Goal: Task Accomplishment & Management: Use online tool/utility

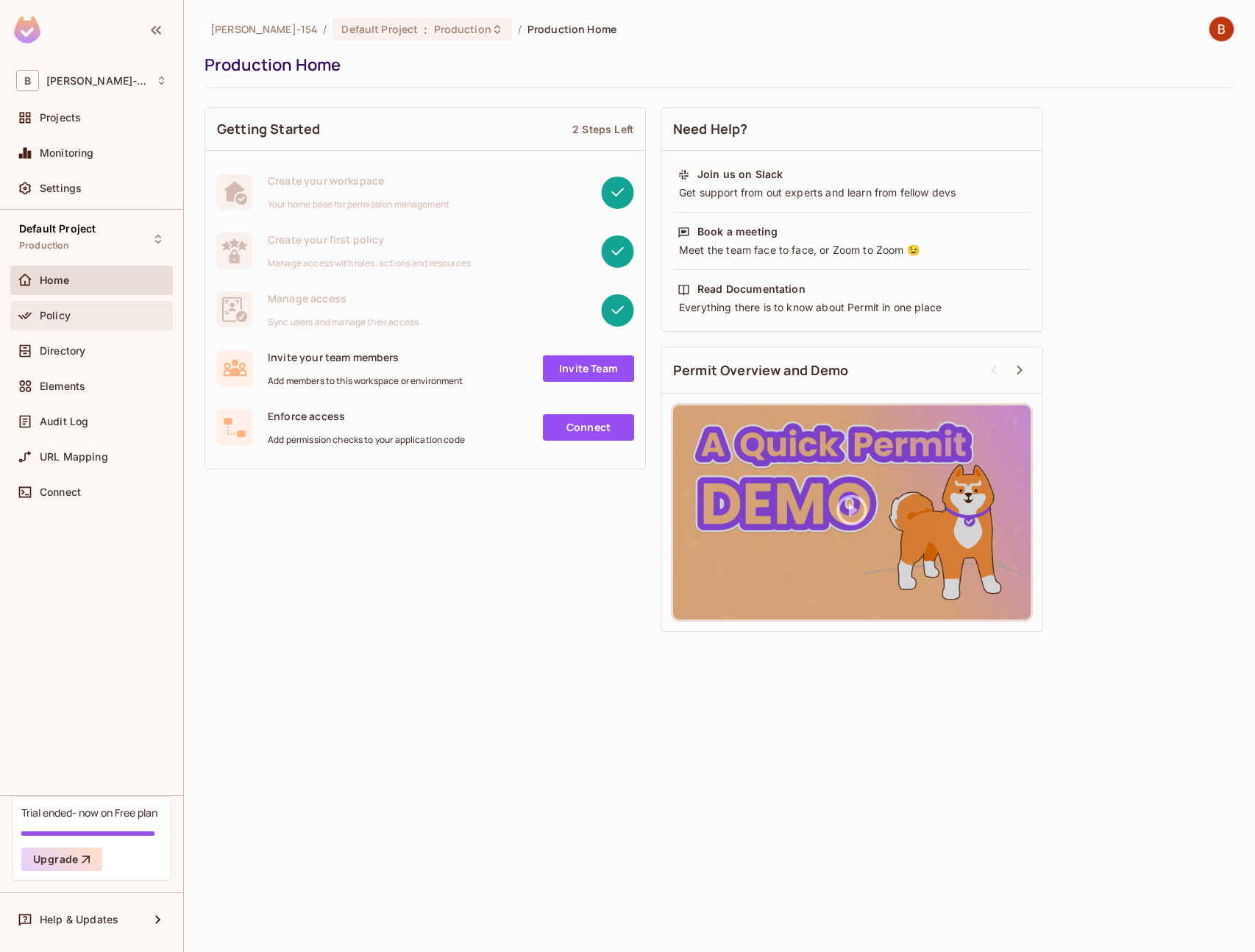
click at [66, 314] on span "Policy" at bounding box center [55, 315] width 31 height 11
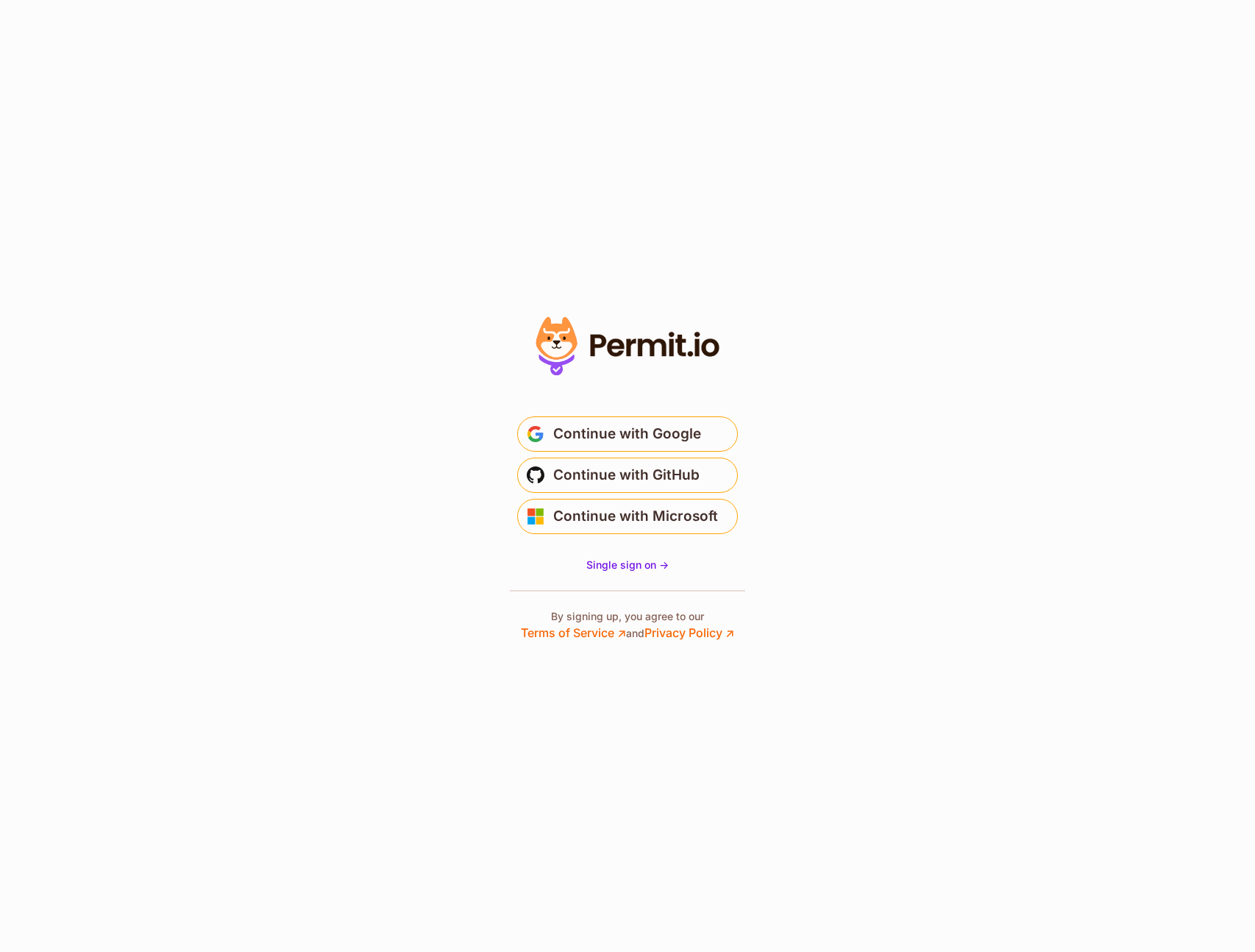
click at [548, 195] on section "* Or" at bounding box center [627, 476] width 1255 height 952
click at [599, 425] on span "Continue with Google" at bounding box center [627, 434] width 148 height 24
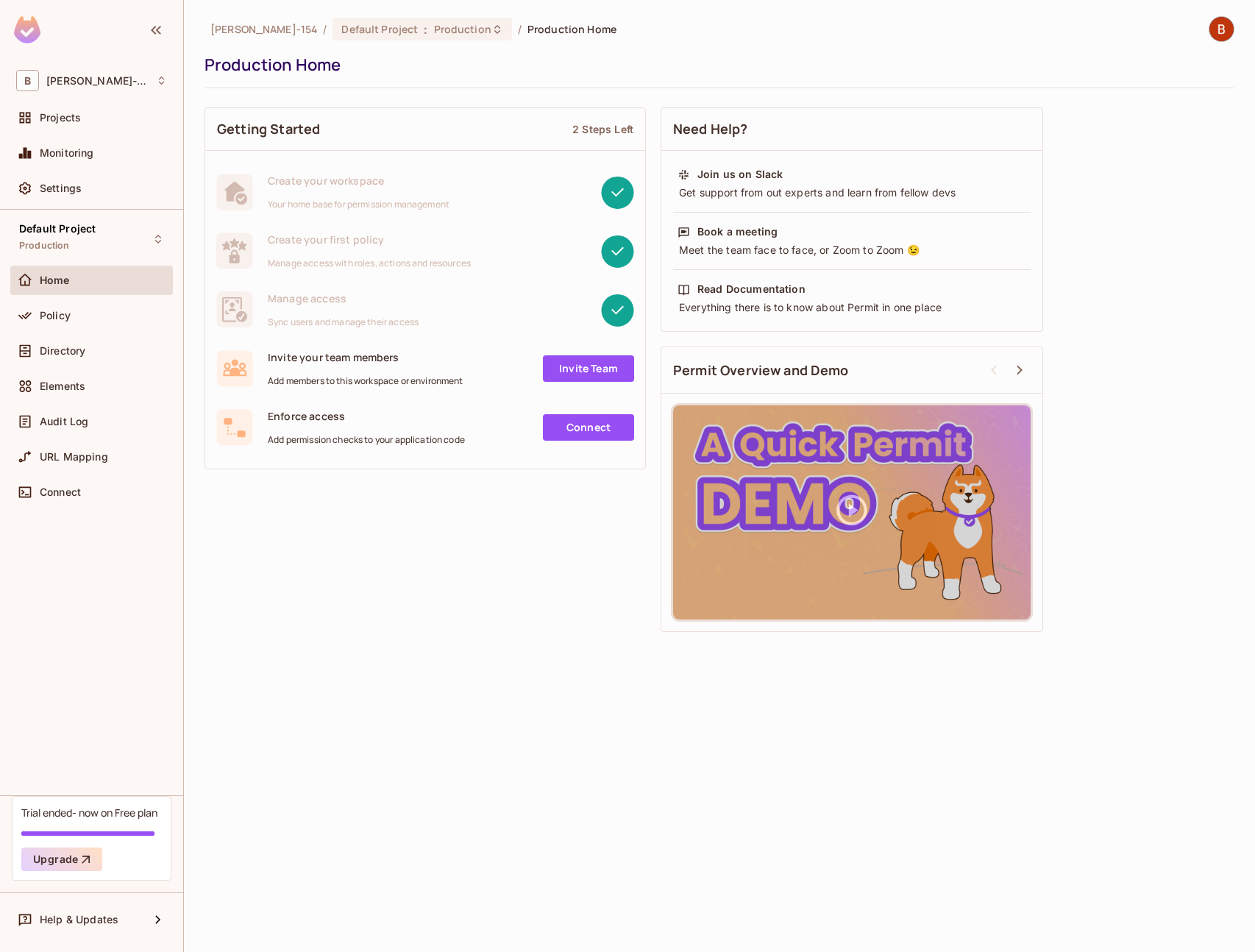
click at [430, 540] on div "Getting Started 2 Steps Left Create your workspace Your home base for permissio…" at bounding box center [719, 370] width 1029 height 539
click at [117, 294] on div "Home" at bounding box center [92, 280] width 162 height 30
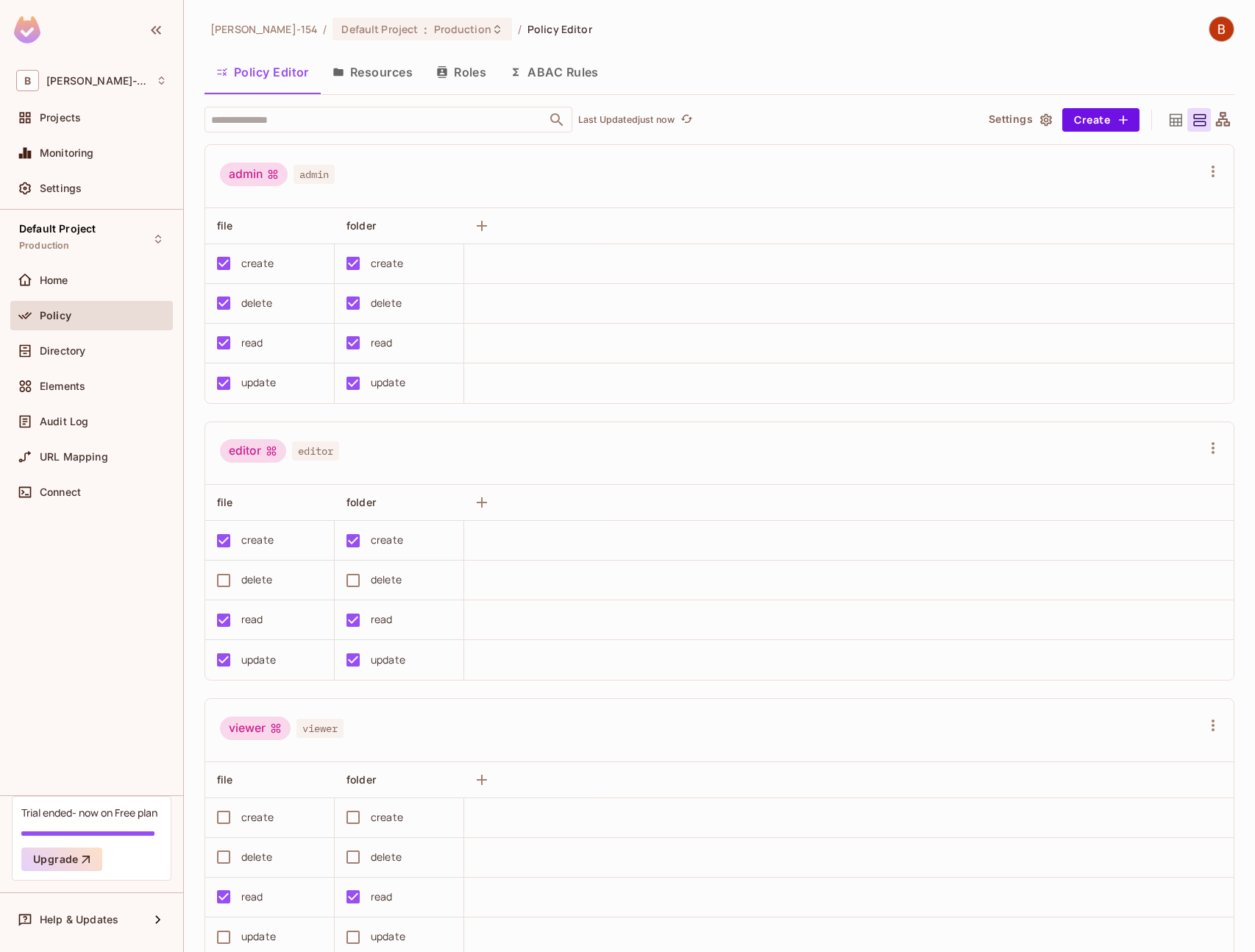
click at [1169, 119] on icon at bounding box center [1175, 119] width 12 height 12
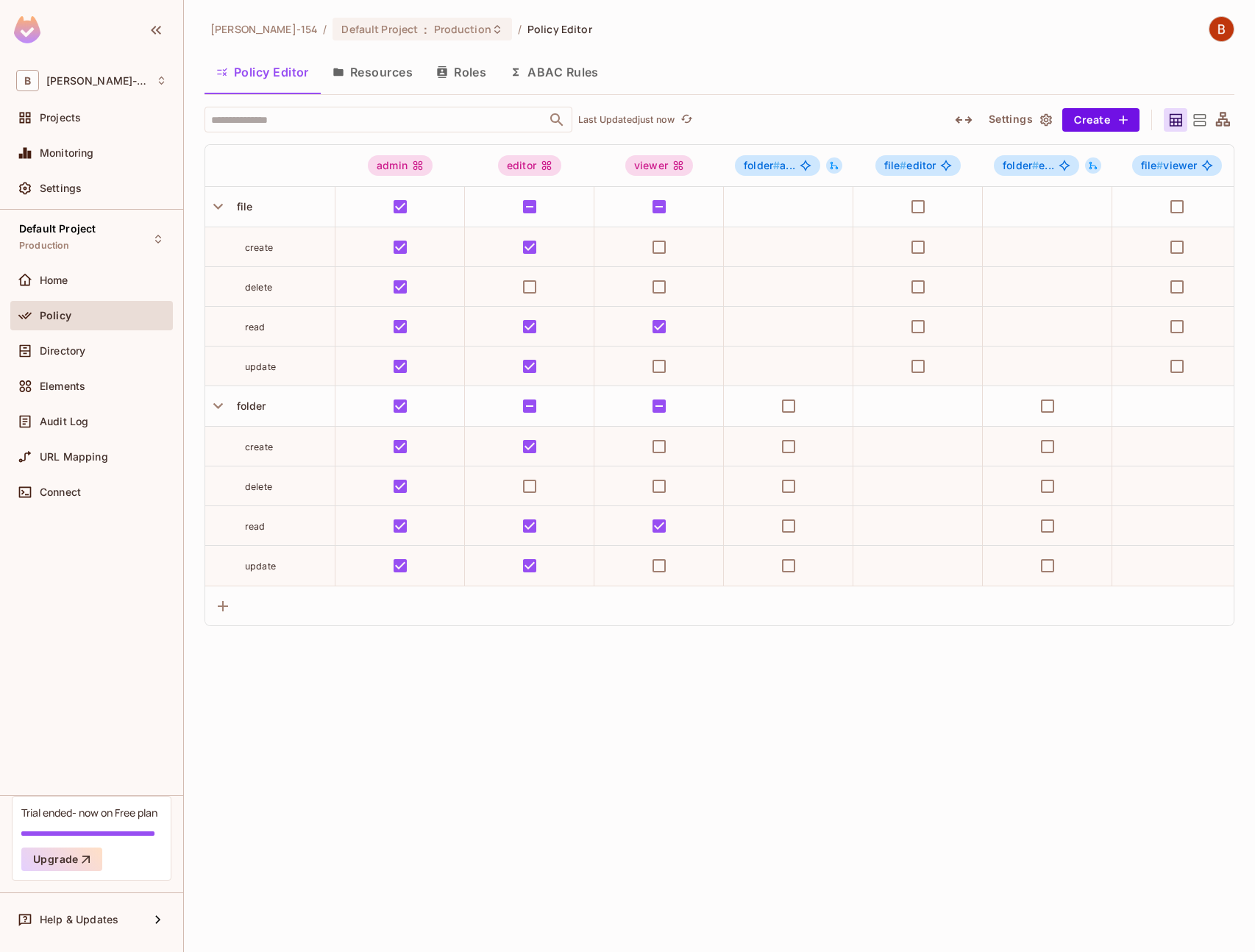
drag, startPoint x: 652, startPoint y: 675, endPoint x: 981, endPoint y: 637, distance: 331.2
click at [652, 675] on div "[PERSON_NAME]-154 / Default Project : Production / Policy Editor Policy Editor …" at bounding box center [719, 476] width 1071 height 952
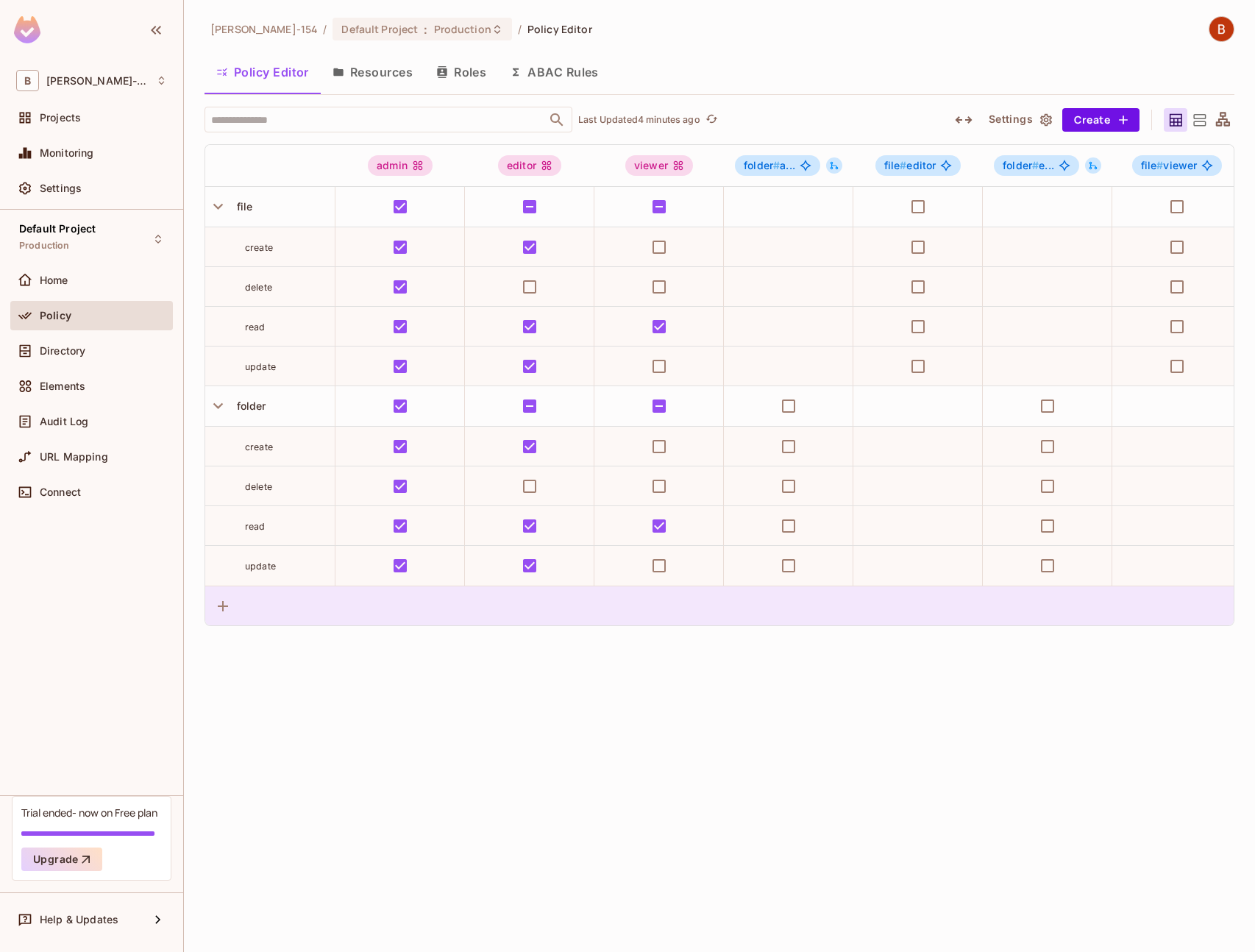
drag, startPoint x: 831, startPoint y: 649, endPoint x: 803, endPoint y: 617, distance: 42.5
click at [831, 649] on div "[PERSON_NAME]-154 / Default Project : Production / Policy Editor Policy Editor …" at bounding box center [719, 476] width 1071 height 952
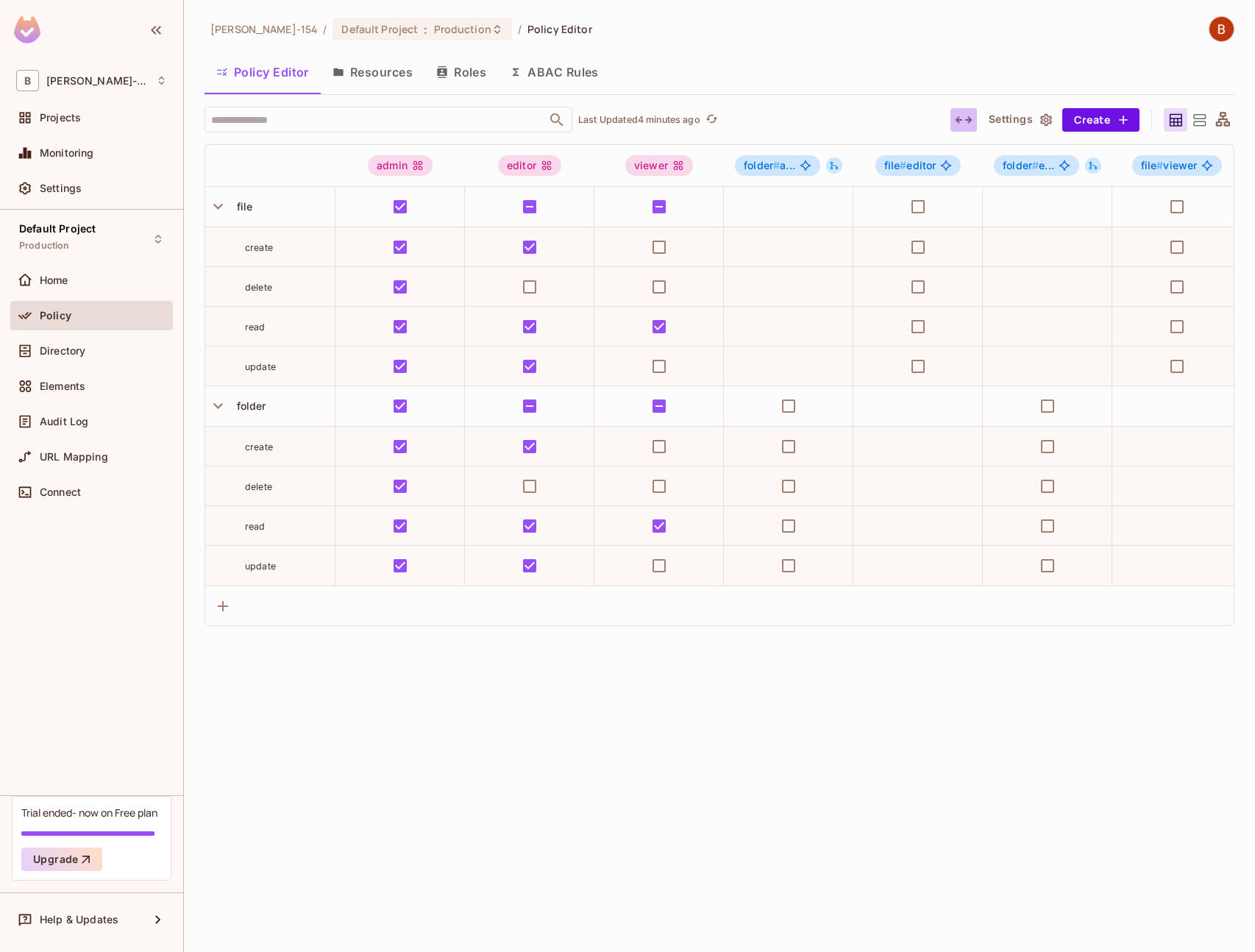
click at [964, 121] on icon "button" at bounding box center [963, 119] width 17 height 17
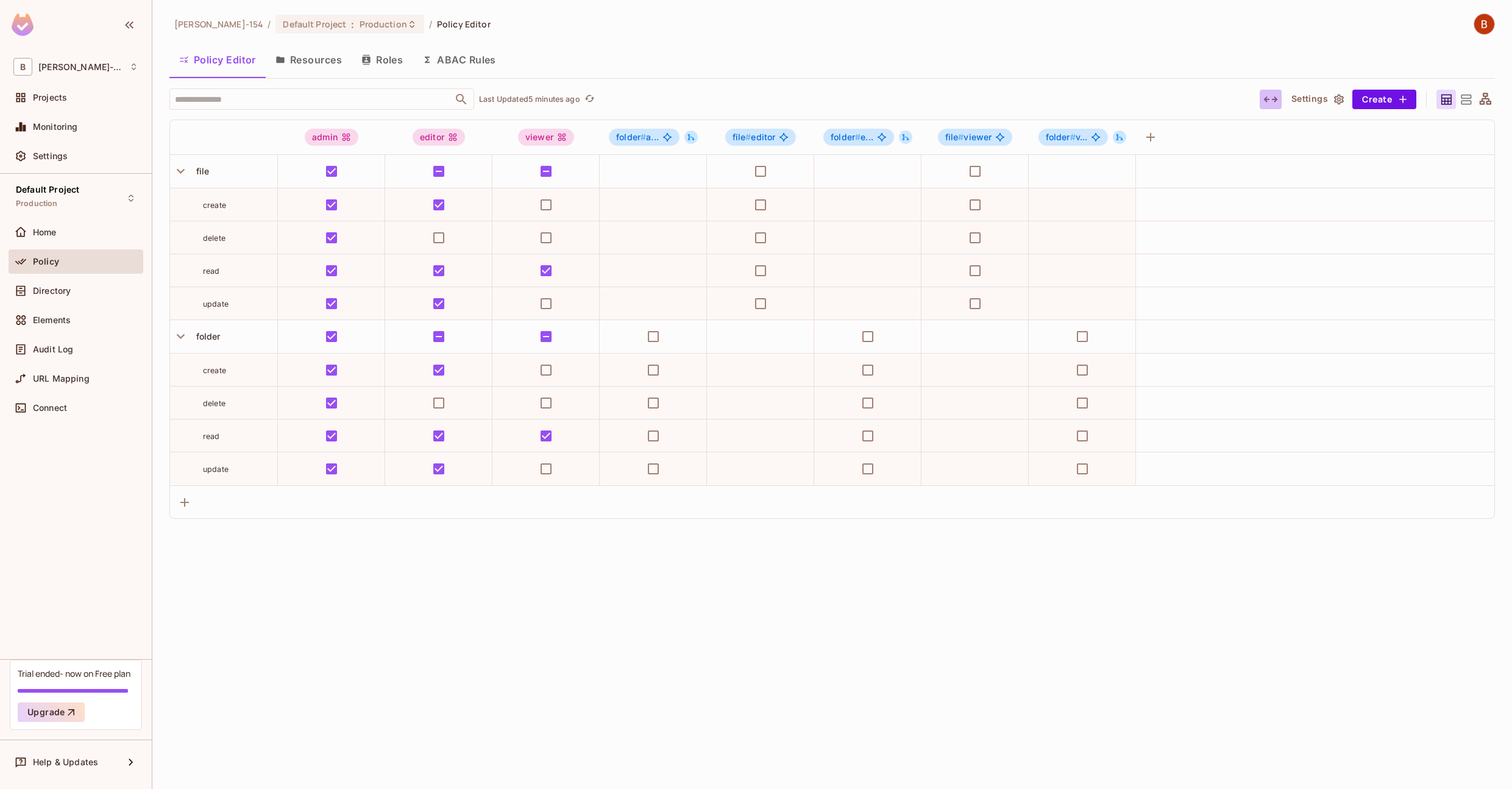
click at [1039, 101] on icon "button" at bounding box center [1270, 99] width 14 height 14
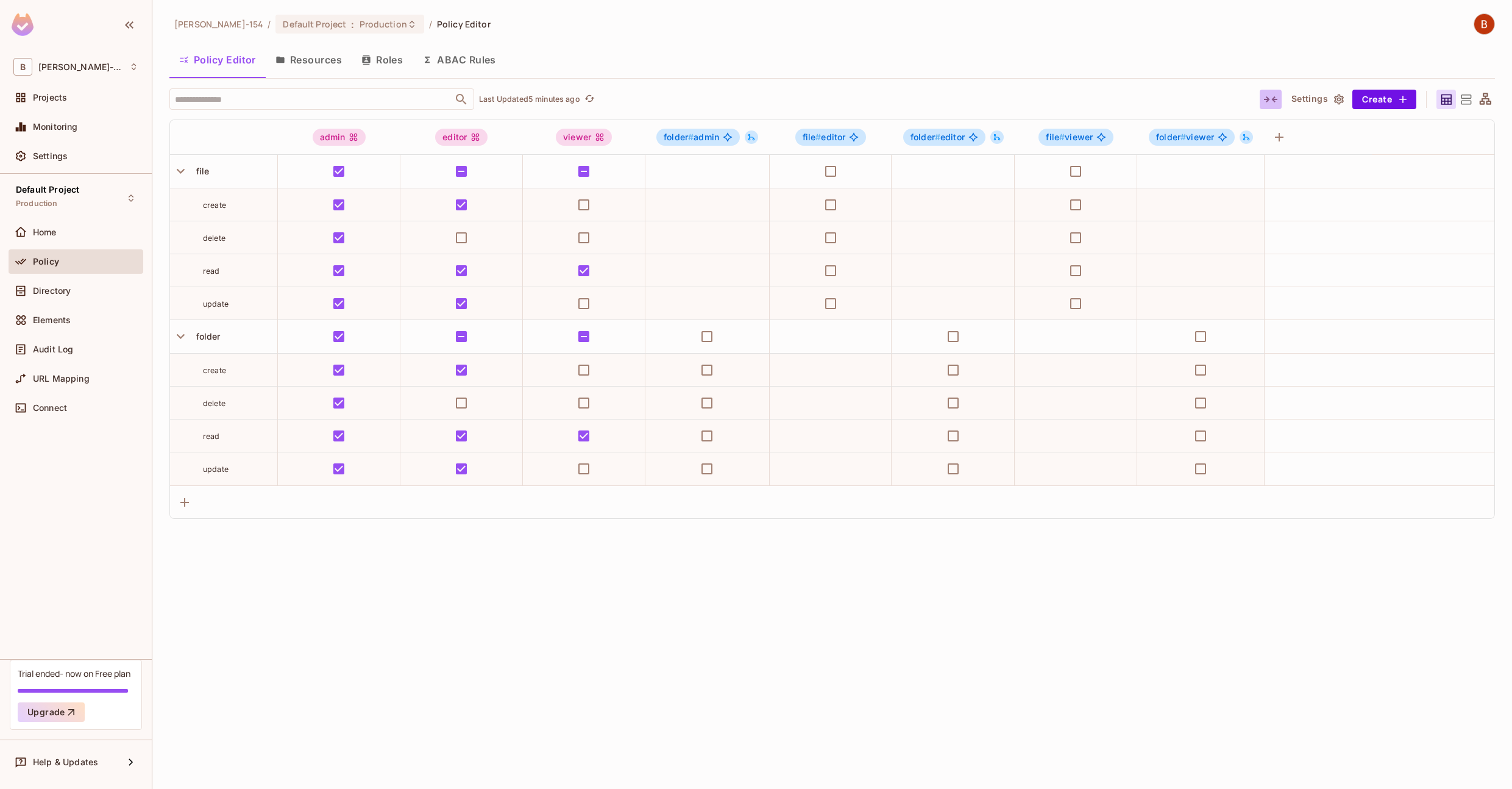
click at [1039, 101] on icon "button" at bounding box center [1270, 99] width 14 height 14
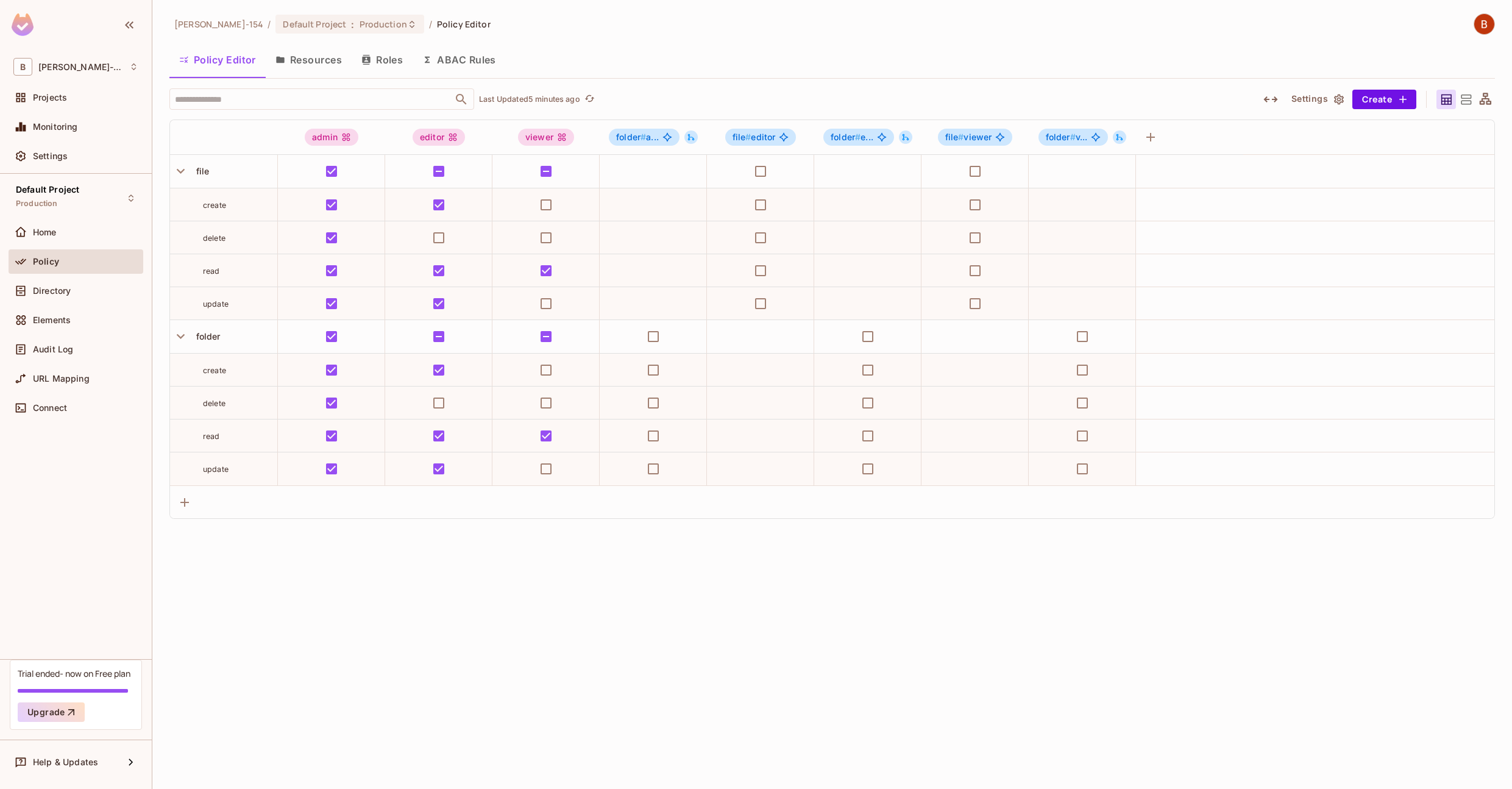
click at [1039, 101] on icon "button" at bounding box center [1270, 99] width 14 height 14
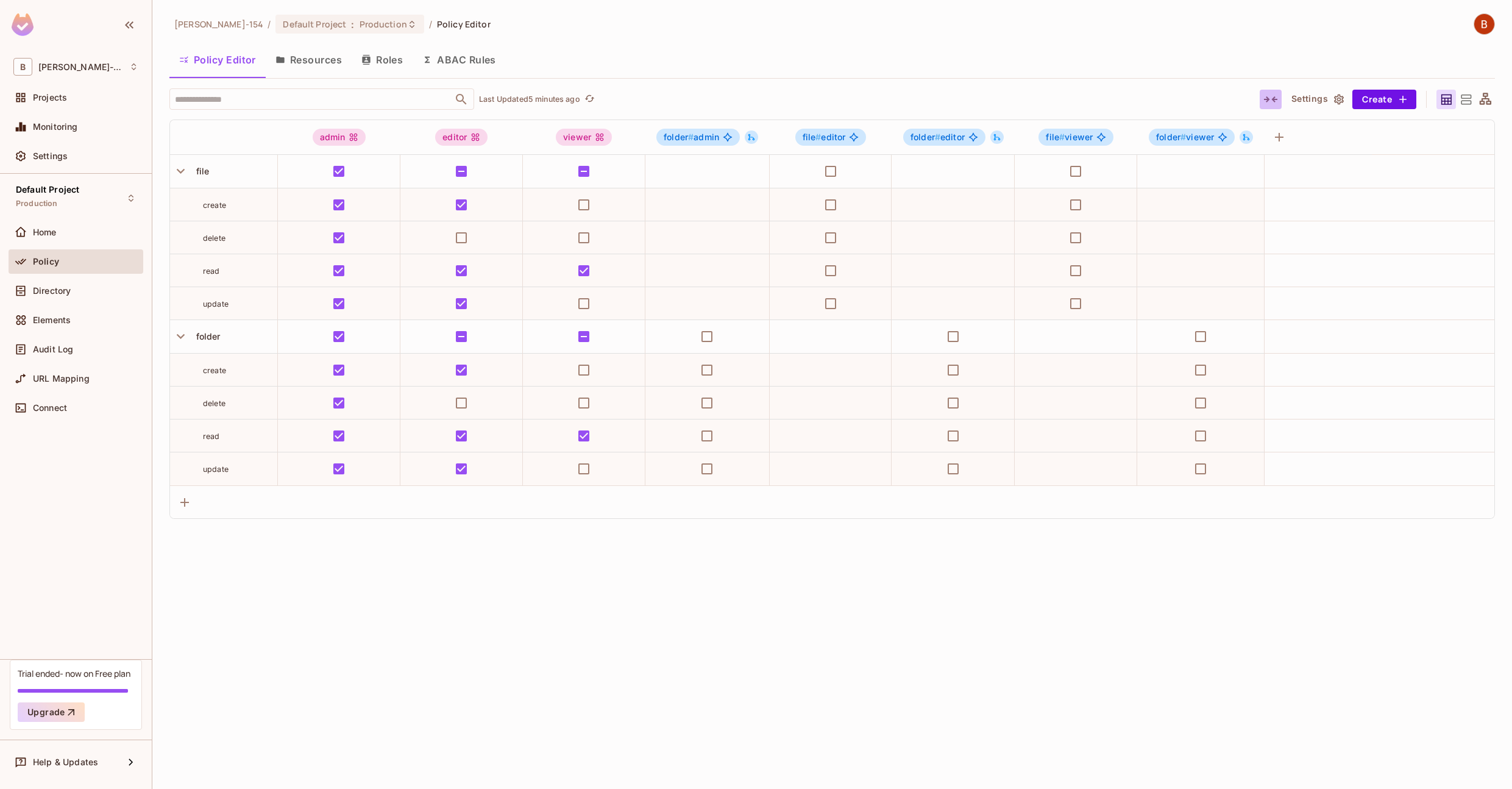
click at [1039, 101] on icon "button" at bounding box center [1270, 99] width 14 height 14
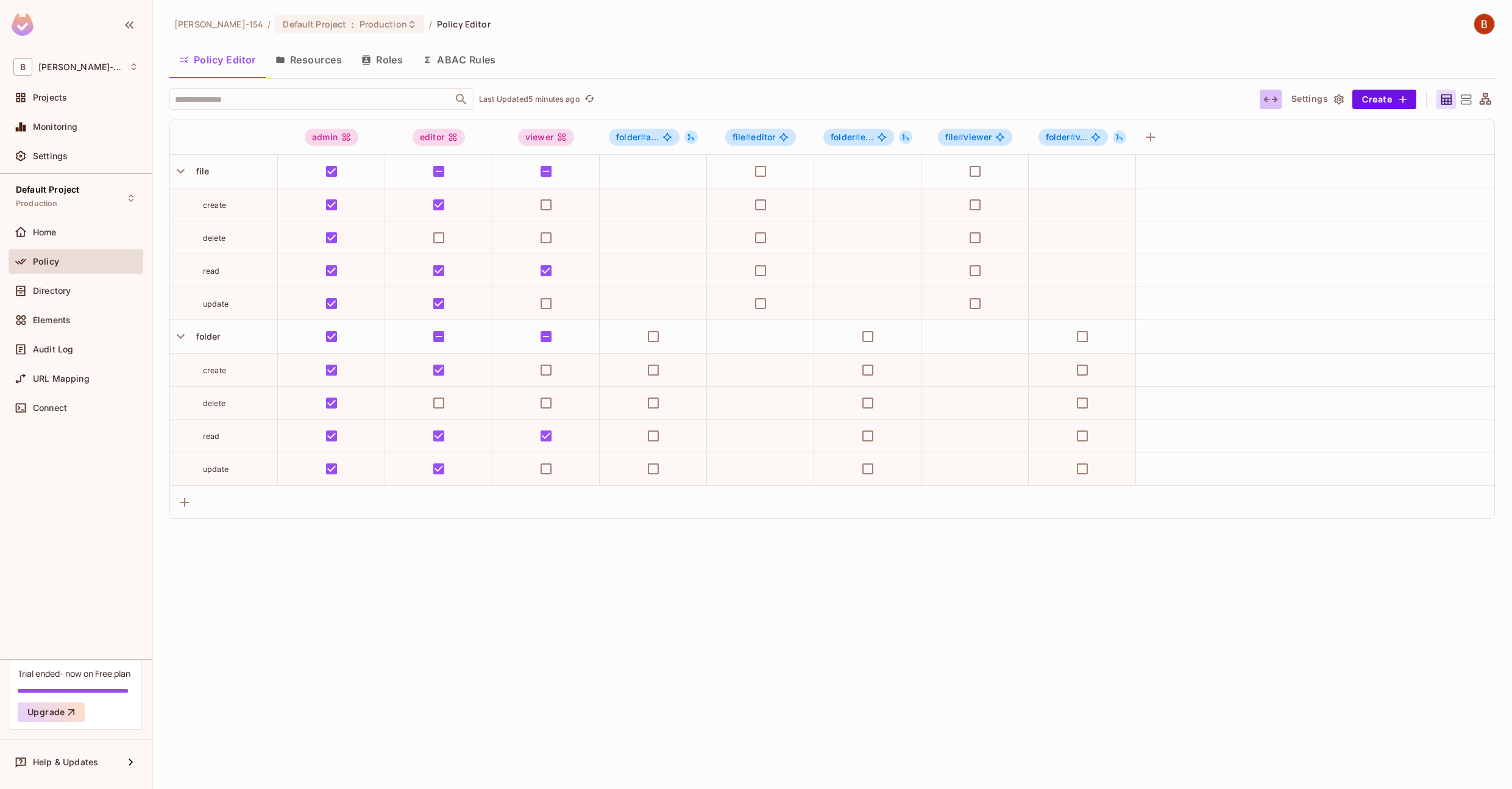
click at [1039, 101] on icon "button" at bounding box center [1270, 99] width 14 height 14
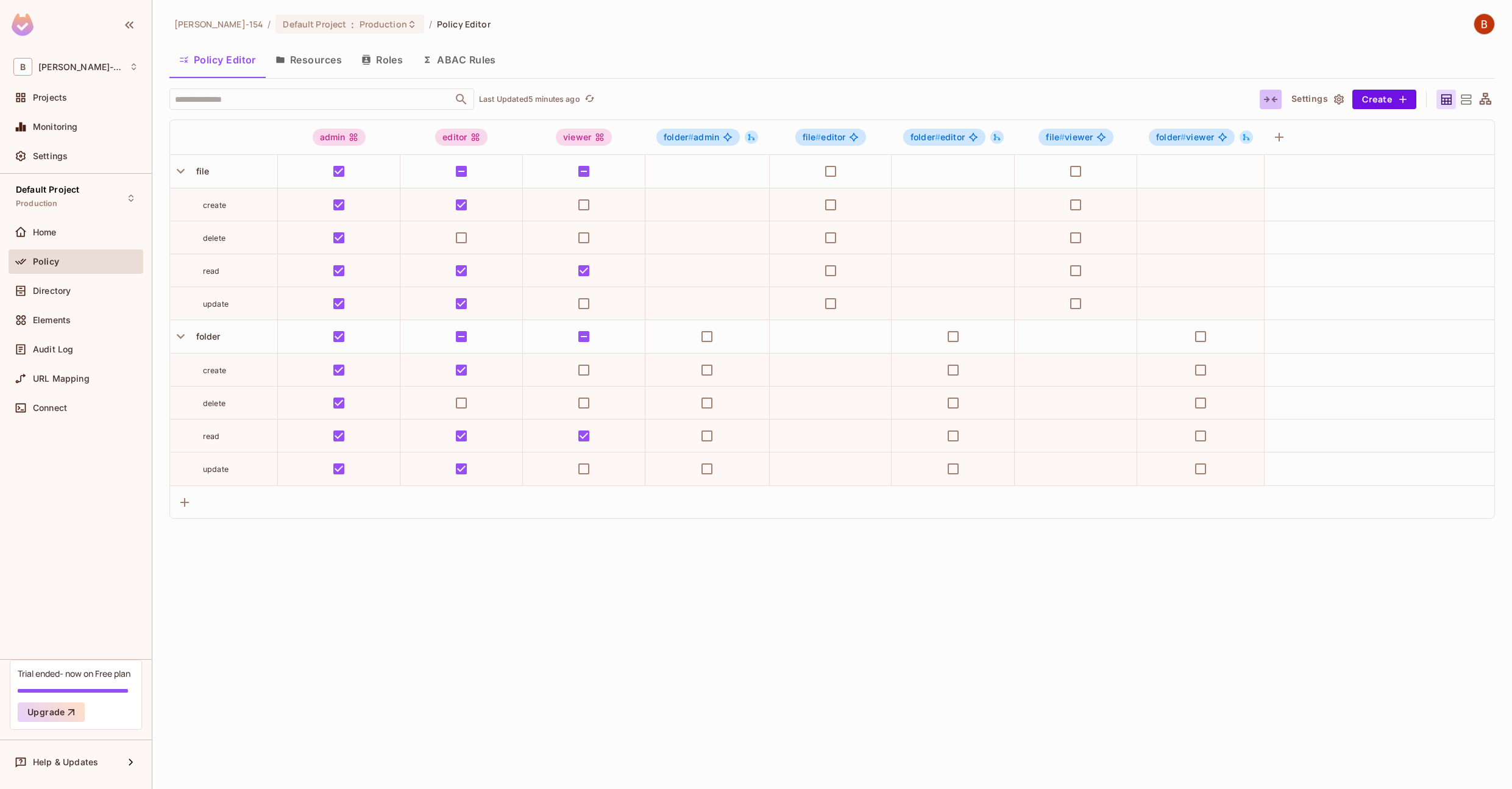
click at [1039, 101] on icon "button" at bounding box center [1270, 99] width 14 height 14
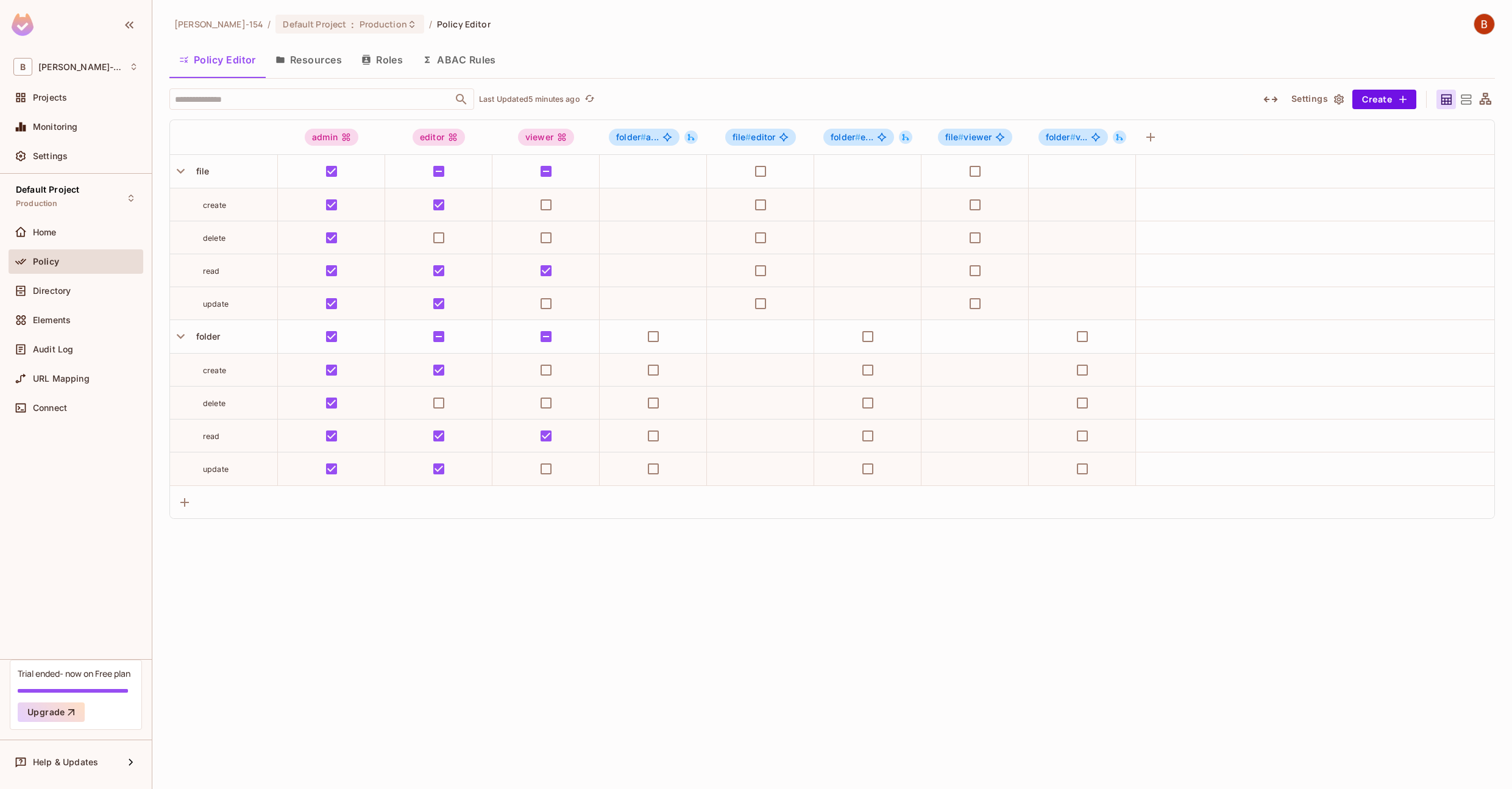
click at [1039, 101] on icon "button" at bounding box center [1270, 99] width 14 height 14
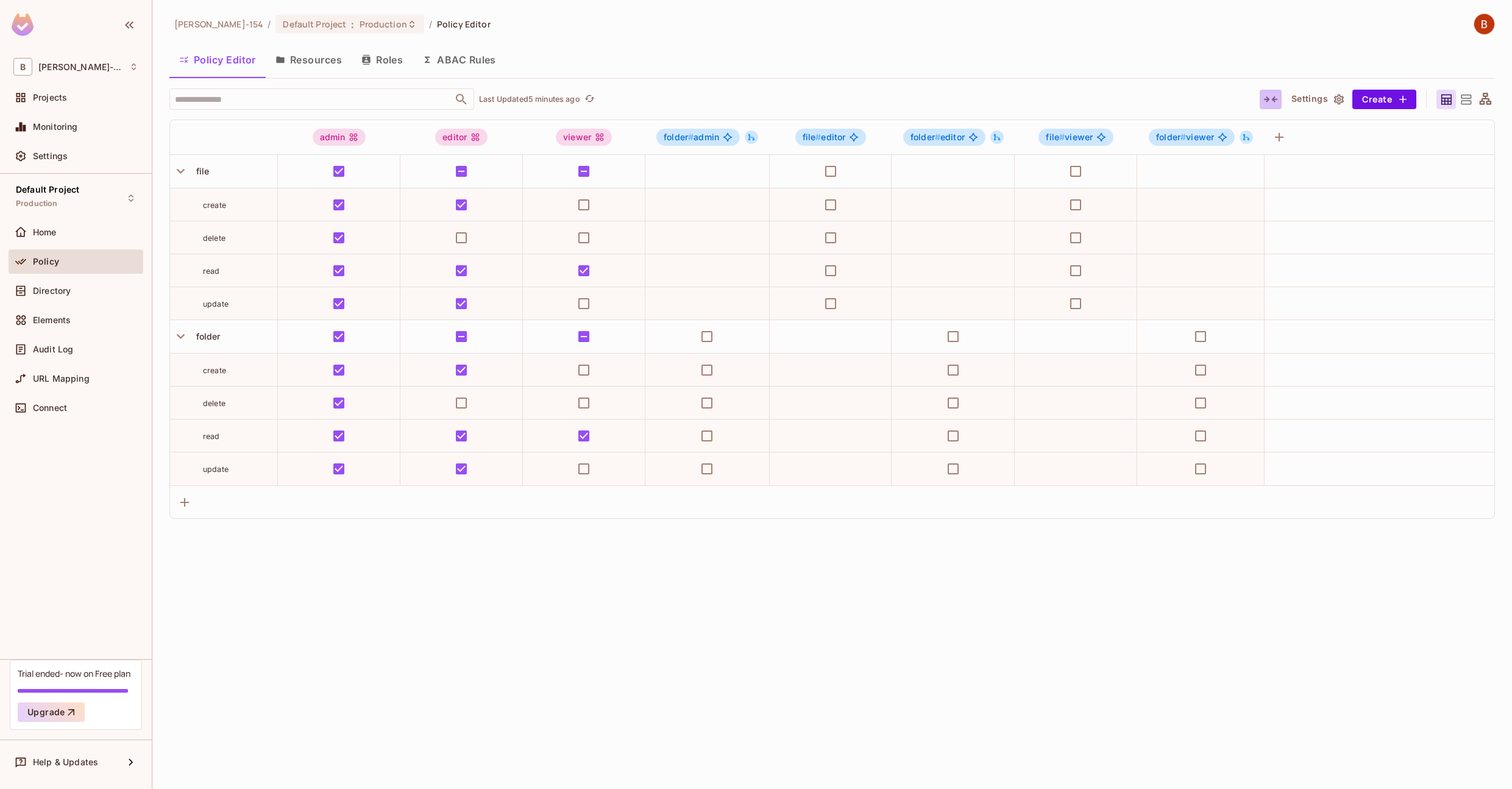
click at [1039, 101] on icon "button" at bounding box center [1270, 99] width 14 height 14
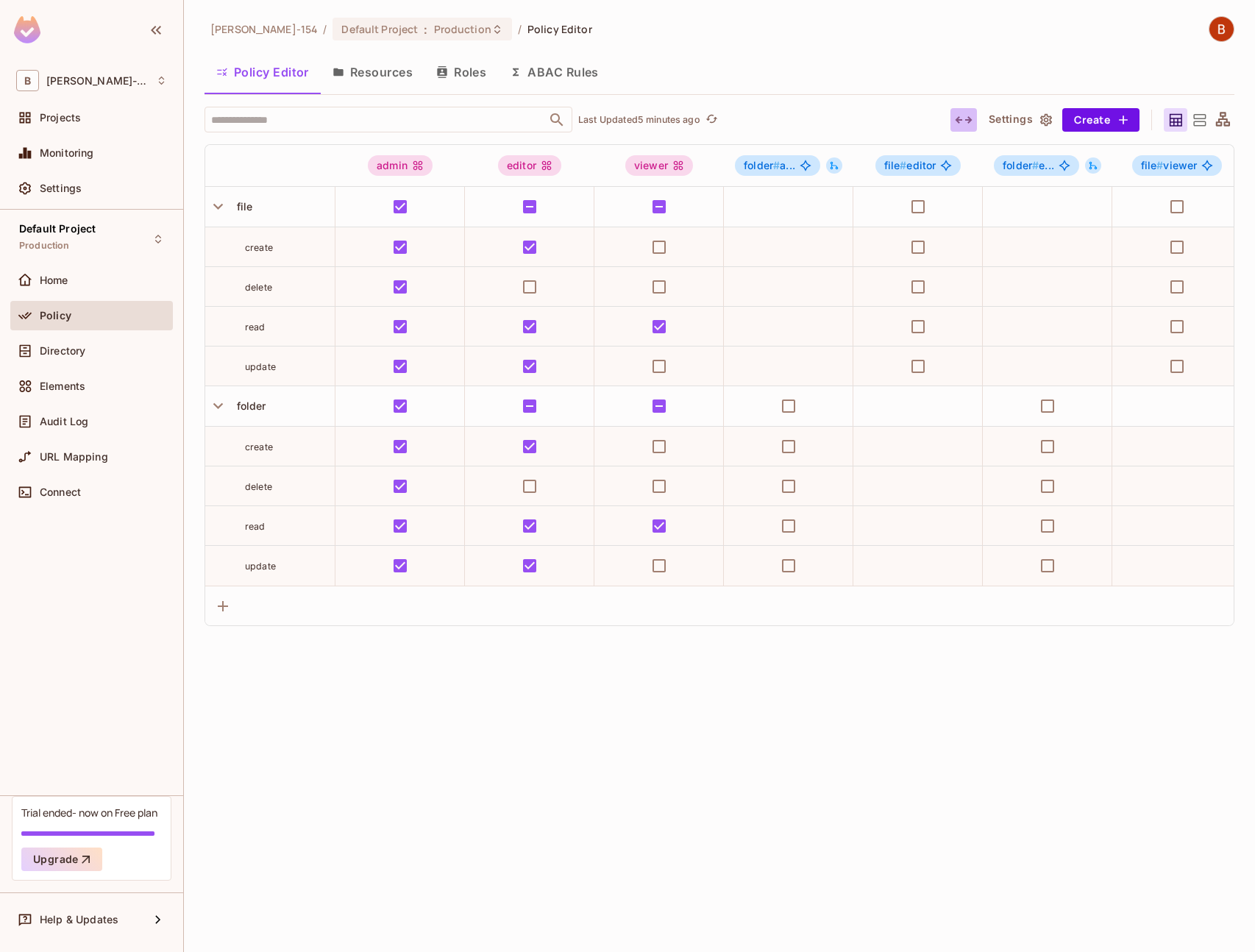
click at [962, 114] on icon "button" at bounding box center [963, 119] width 17 height 17
click at [962, 115] on icon "button" at bounding box center [963, 119] width 17 height 17
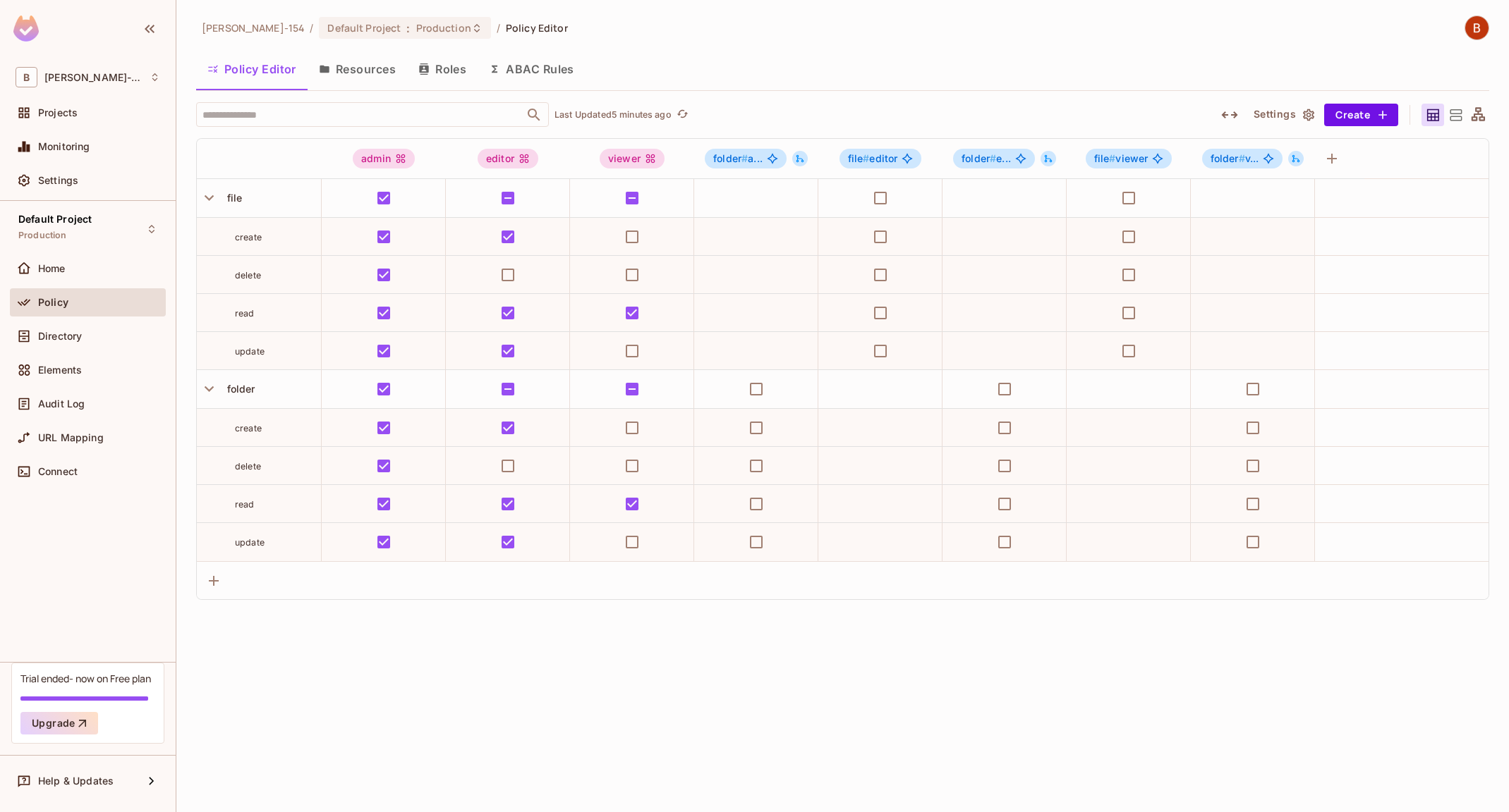
click at [1203, 110] on icon "button" at bounding box center [1229, 115] width 17 height 16
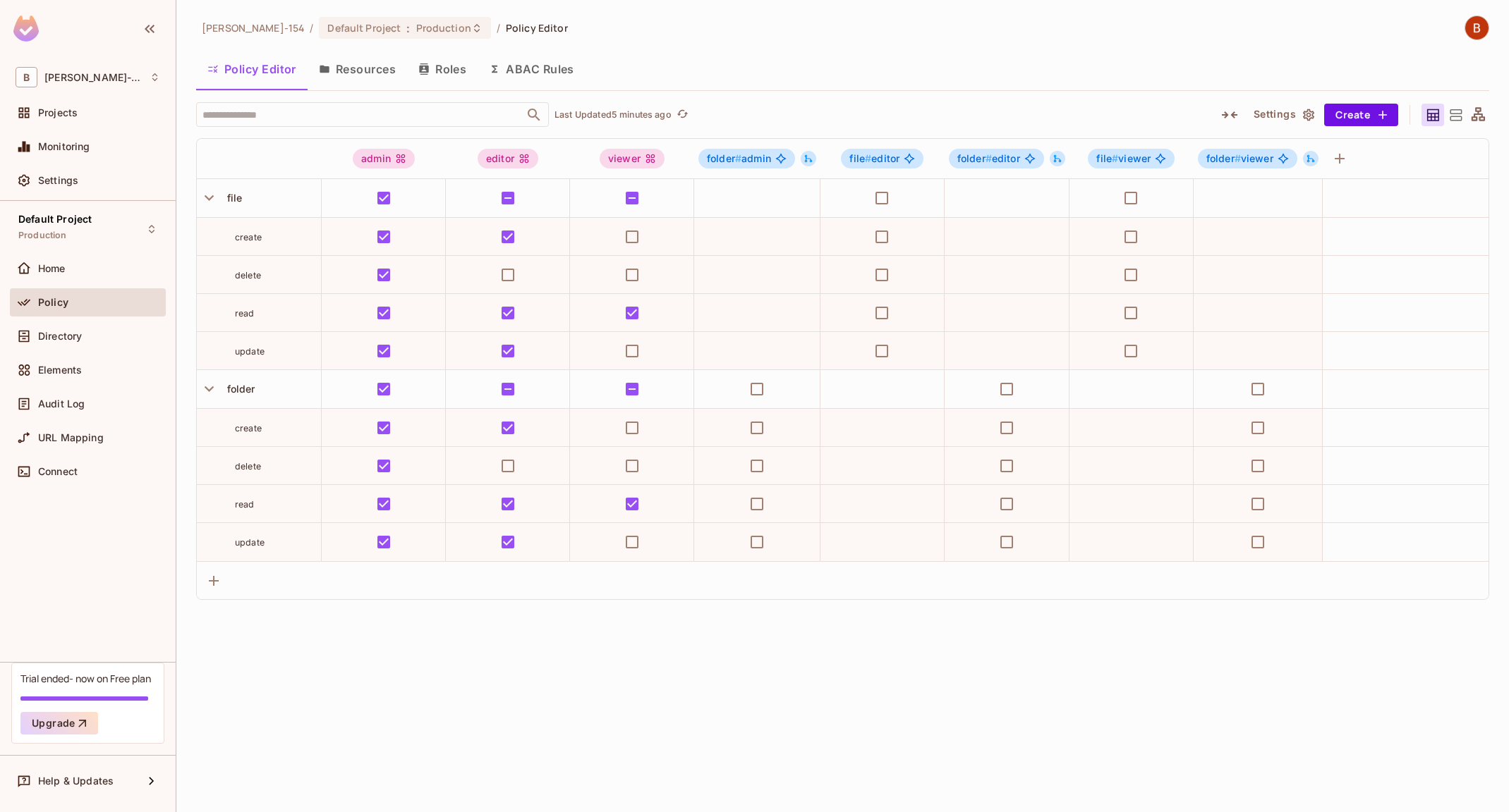
click at [1203, 110] on icon "button" at bounding box center [1229, 115] width 17 height 16
click at [1203, 408] on div "[PERSON_NAME]-154 / Default Project : Production / Policy Editor Policy Editor …" at bounding box center [842, 406] width 1332 height 812
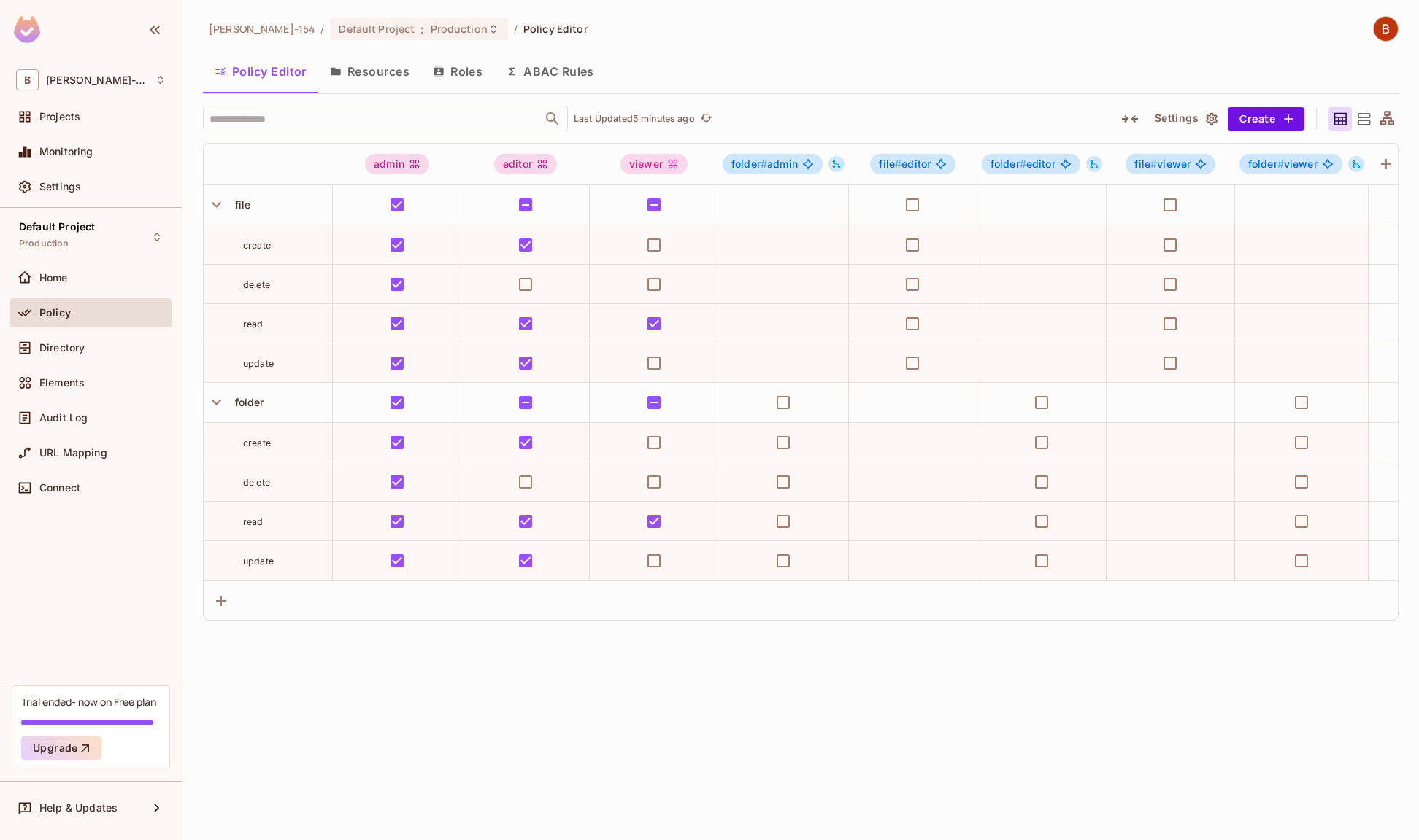
click at [1137, 117] on icon "button" at bounding box center [1130, 119] width 17 height 17
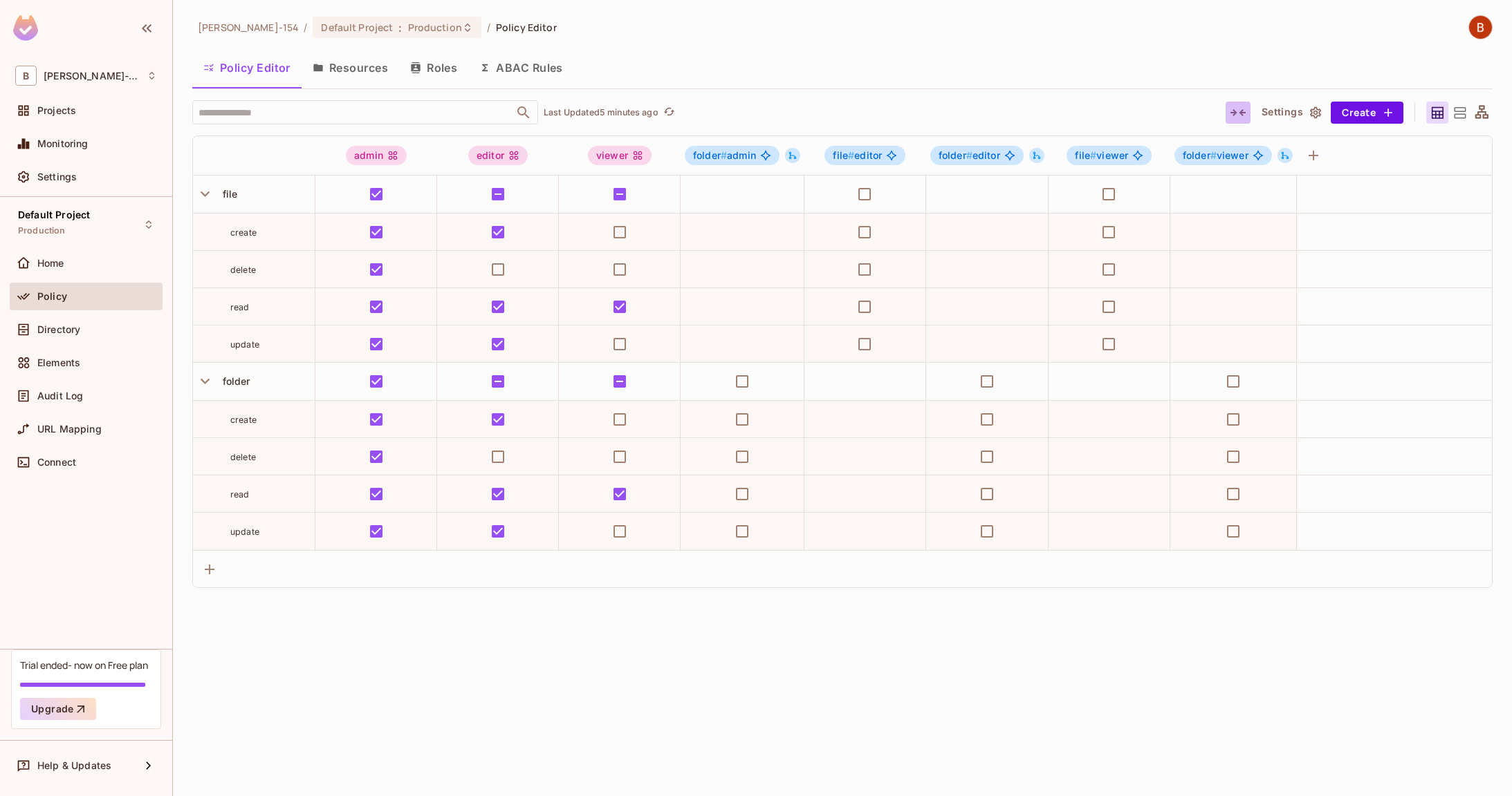
click at [1179, 109] on icon "button" at bounding box center [1238, 112] width 16 height 16
click at [1179, 110] on icon "button" at bounding box center [1238, 113] width 16 height 7
click at [1179, 109] on icon "button" at bounding box center [1238, 112] width 16 height 16
click at [1179, 110] on icon "button" at bounding box center [1238, 112] width 16 height 16
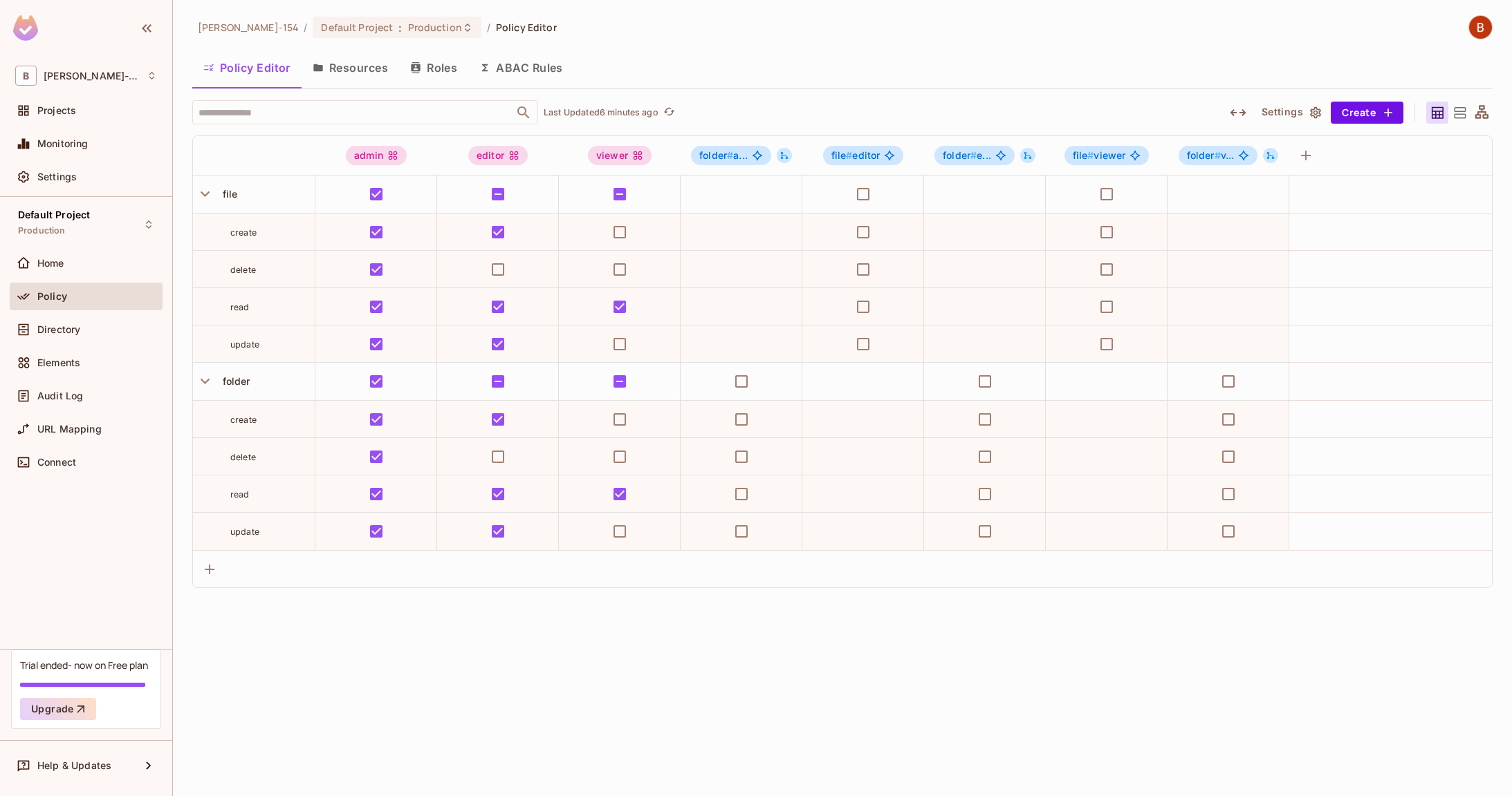
click at [1179, 110] on icon "button" at bounding box center [1238, 112] width 16 height 16
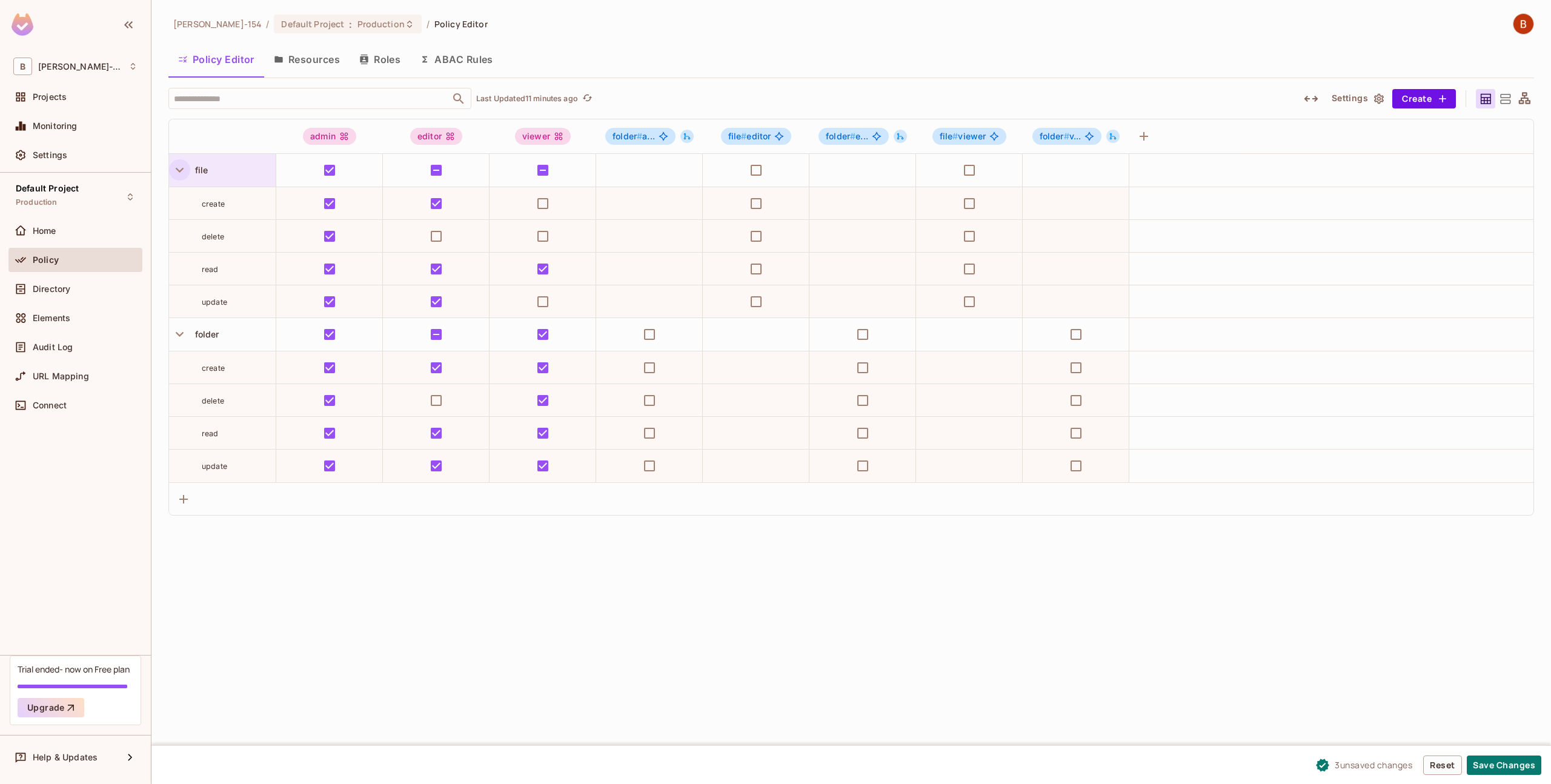
click at [189, 175] on button "button" at bounding box center [180, 169] width 21 height 21
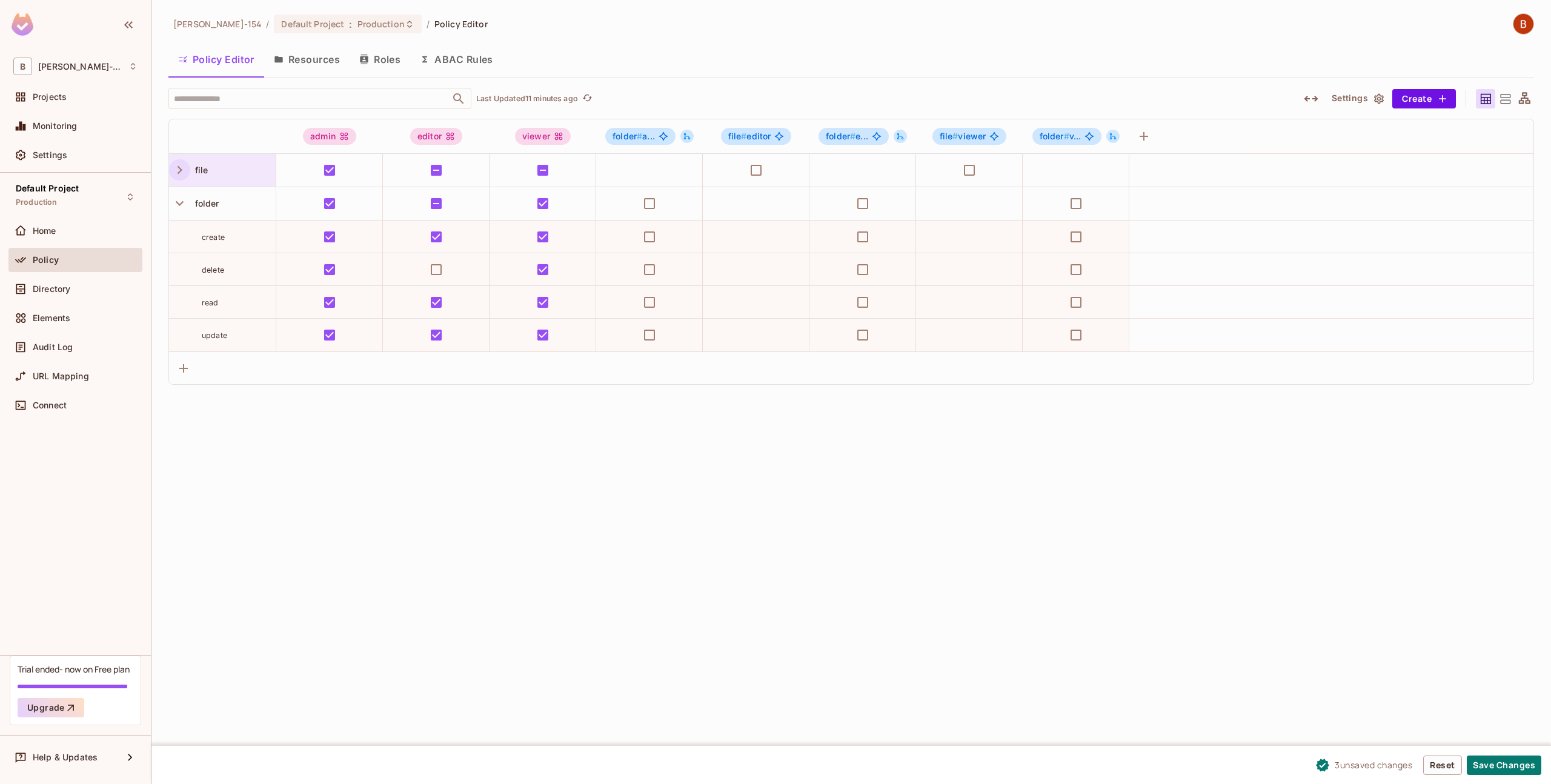
click at [188, 173] on button "button" at bounding box center [180, 169] width 21 height 21
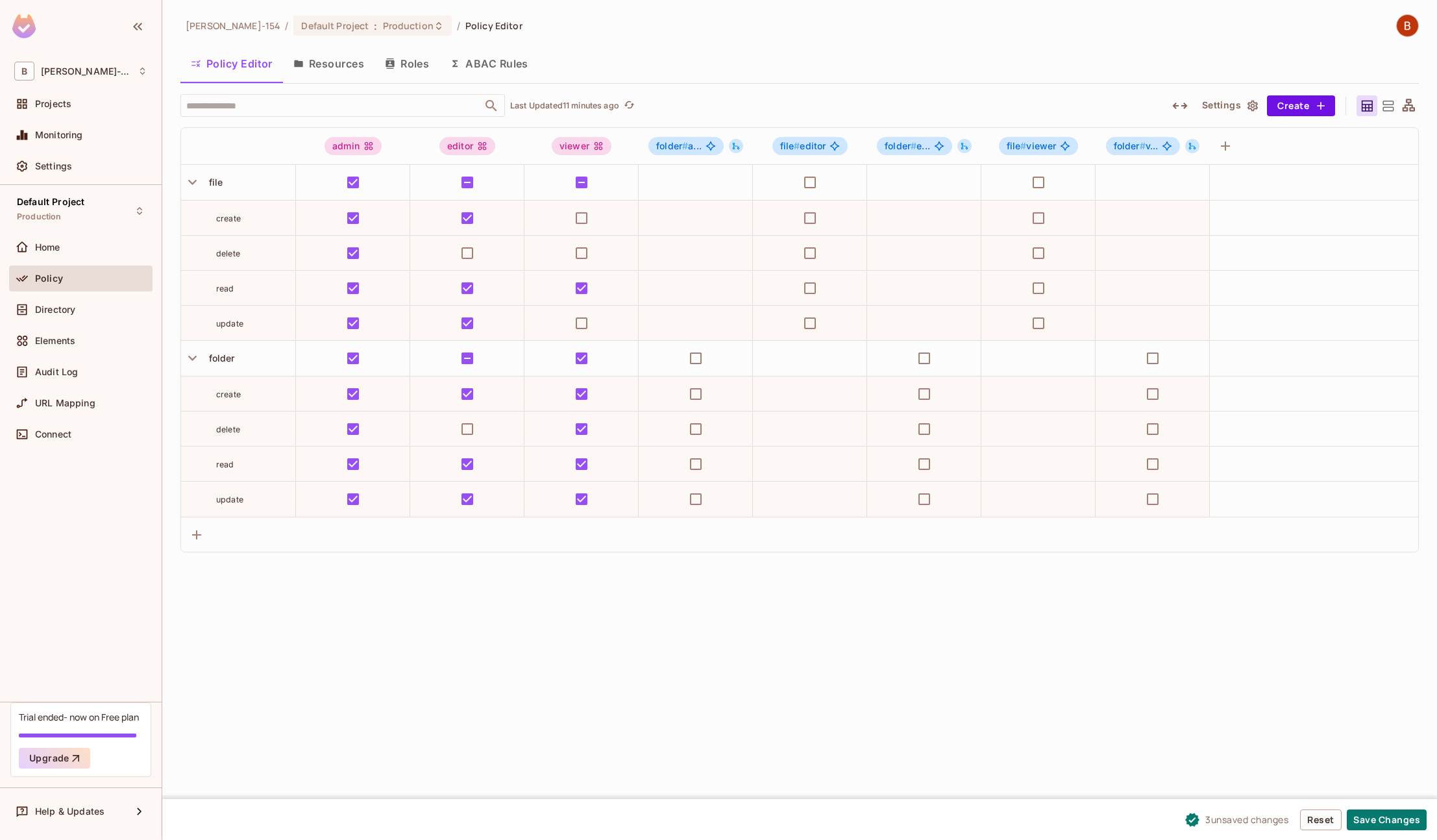
click at [734, 617] on div "[PERSON_NAME]-154 / Default Project : Production / Policy Editor Policy Editor …" at bounding box center [799, 420] width 1275 height 840
click at [192, 181] on icon "button" at bounding box center [192, 181] width 18 height 18
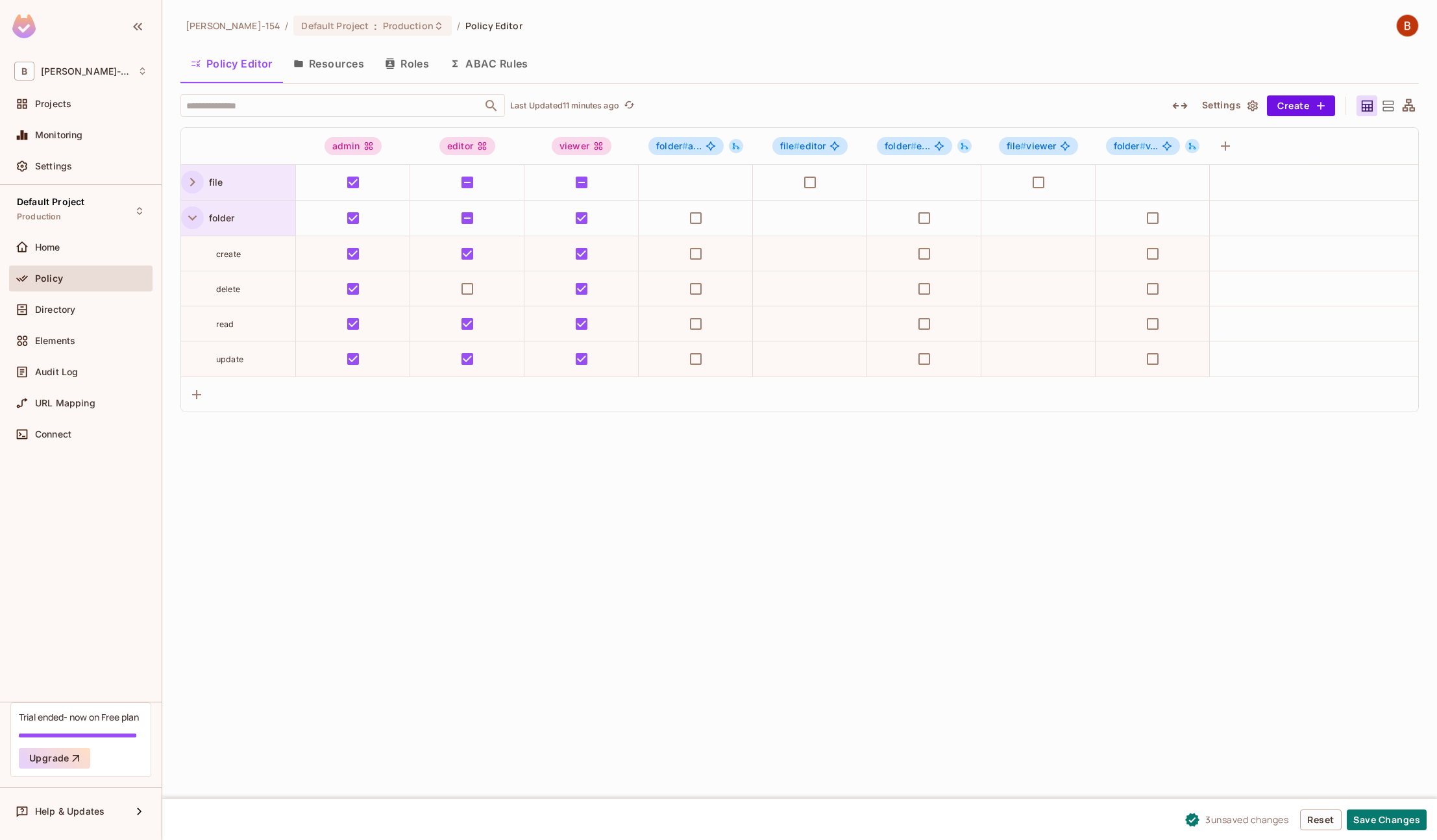
click at [194, 216] on icon "button" at bounding box center [192, 218] width 18 height 18
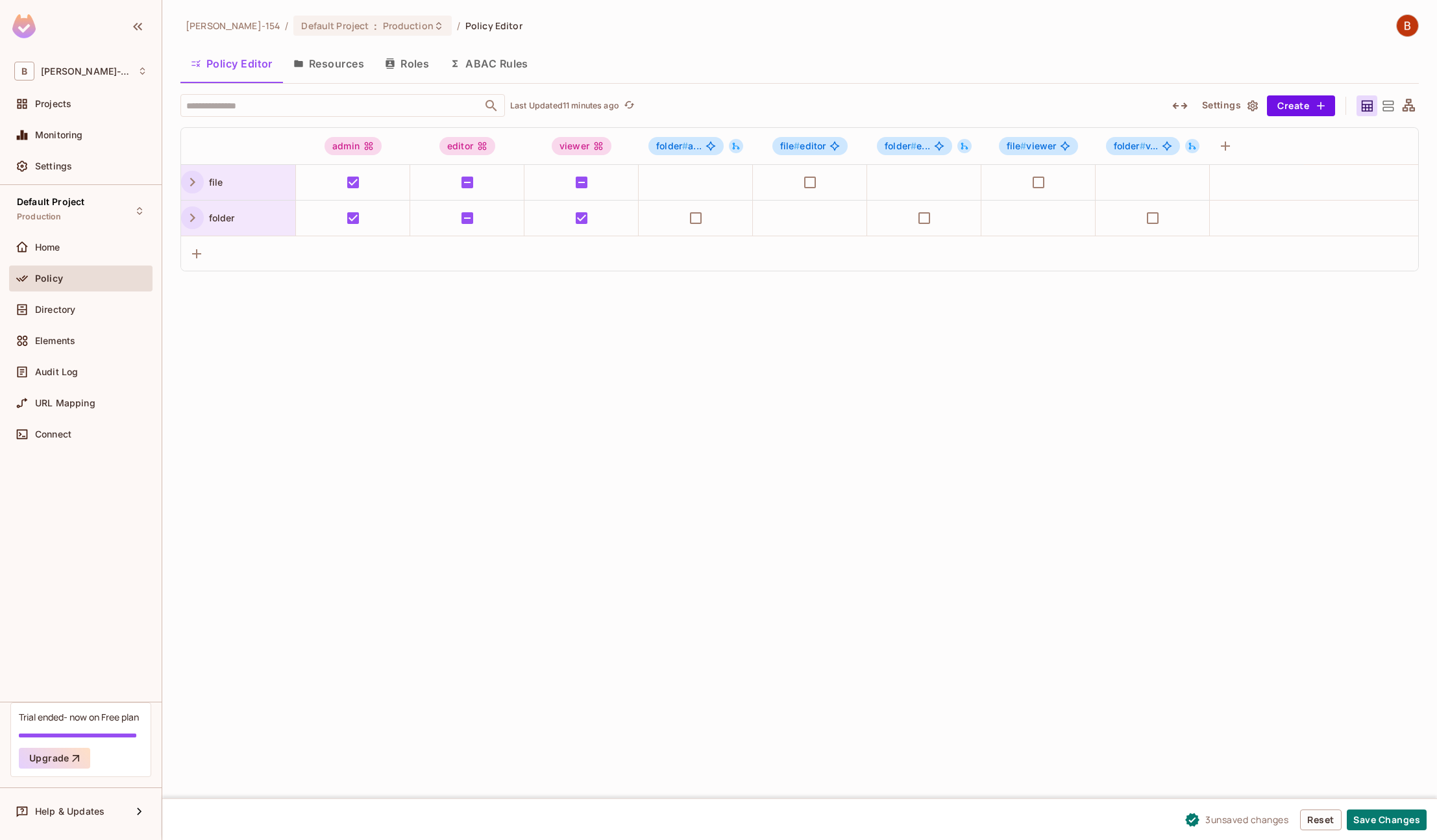
click at [194, 216] on icon "button" at bounding box center [192, 218] width 18 height 18
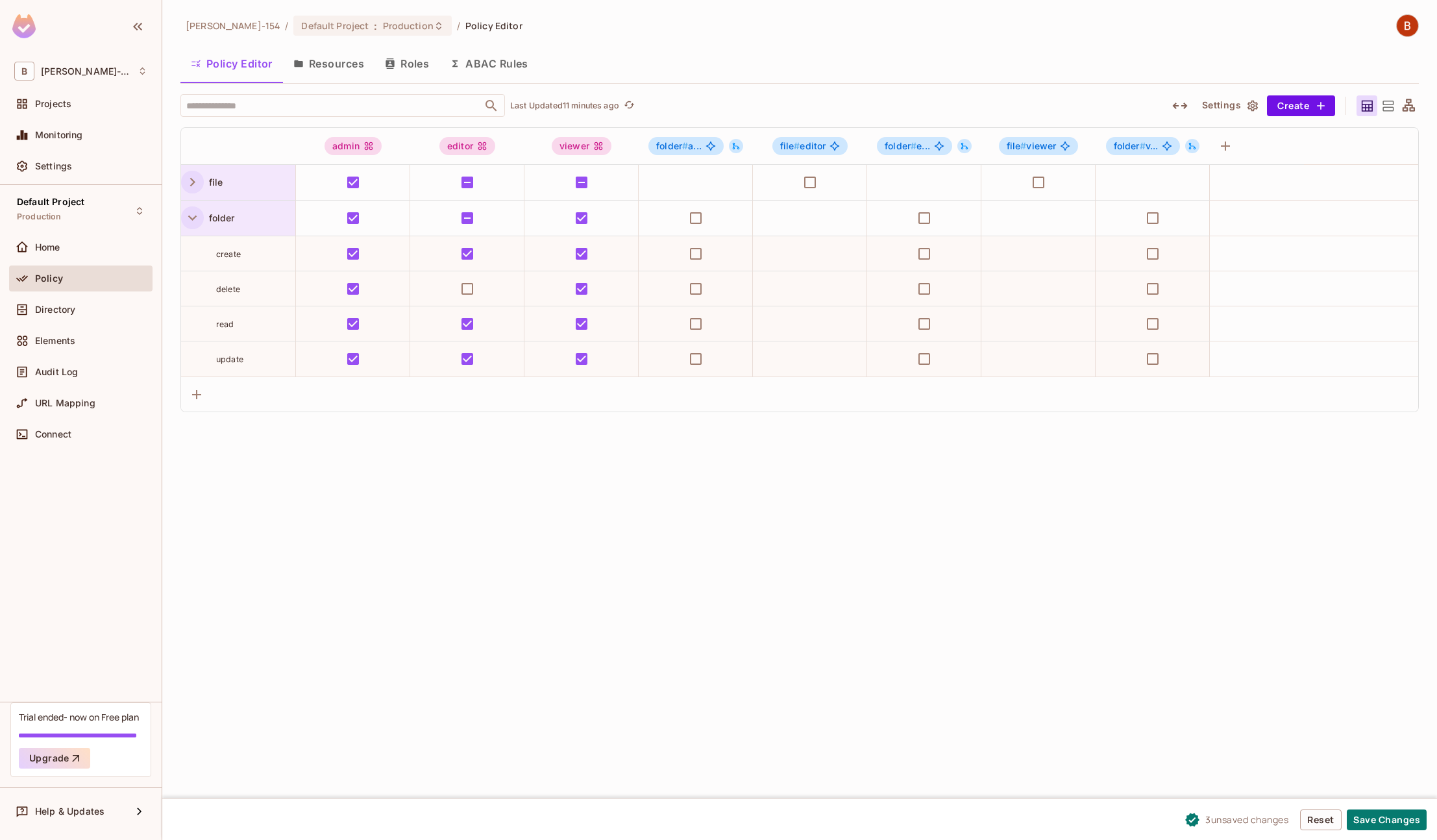
click at [192, 185] on icon "button" at bounding box center [192, 181] width 18 height 18
